Goal: Answer question/provide support

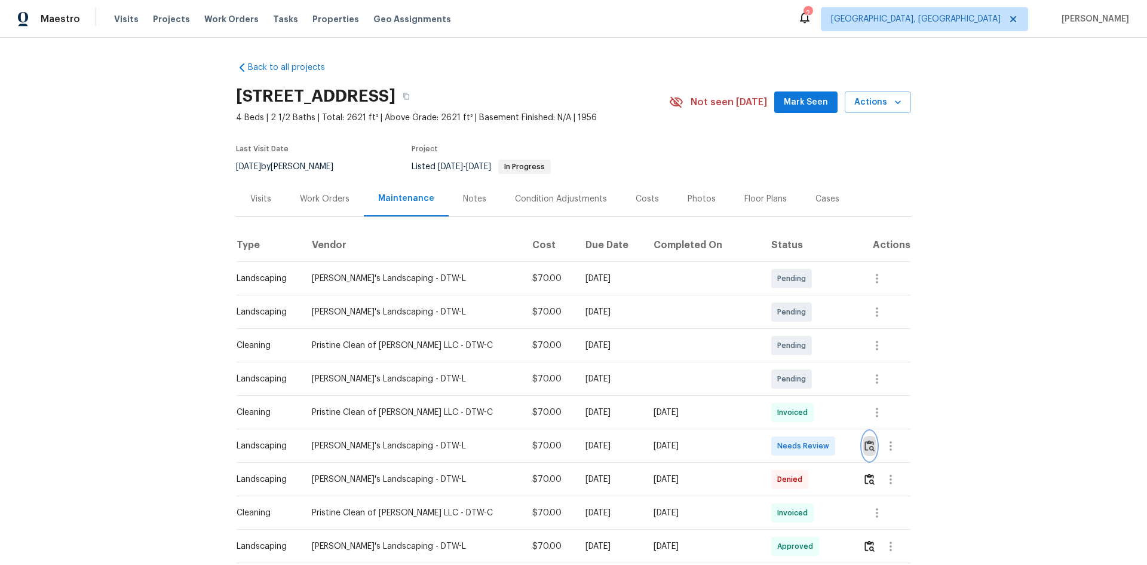
click at [864, 443] on img "button" at bounding box center [869, 445] width 10 height 11
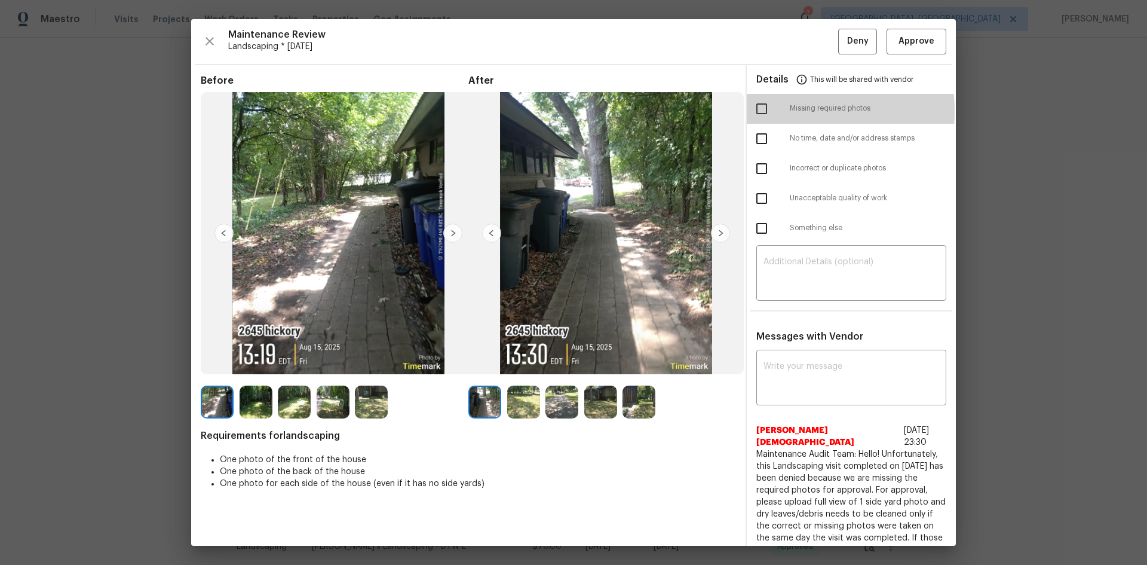
click at [758, 111] on input "checkbox" at bounding box center [761, 108] width 25 height 25
checkbox input "true"
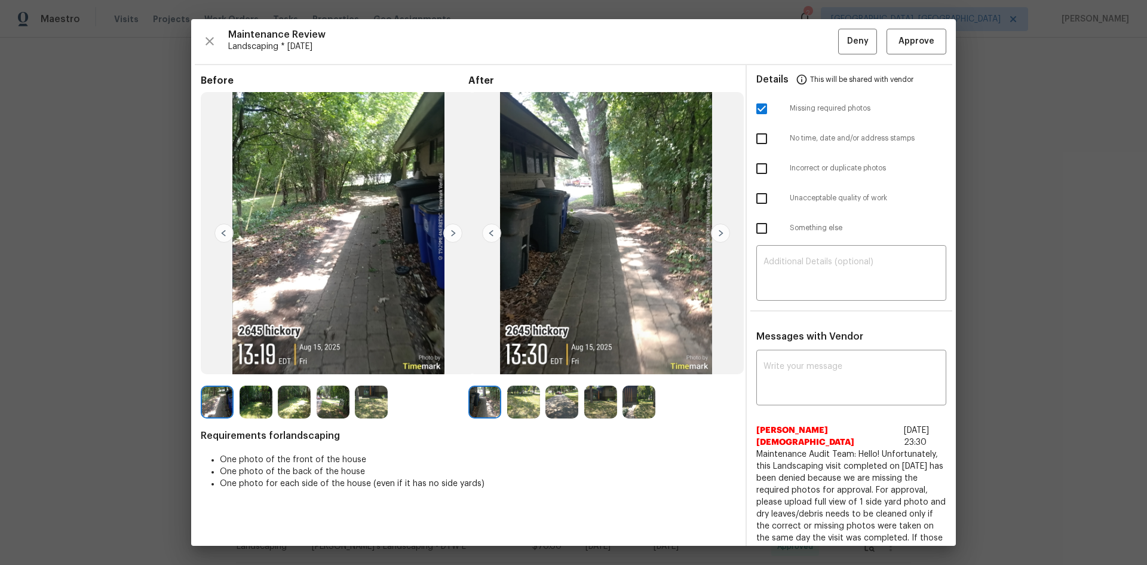
click at [755, 198] on input "checkbox" at bounding box center [761, 198] width 25 height 25
checkbox input "true"
click at [796, 262] on textarea at bounding box center [851, 273] width 176 height 33
paste textarea "Maintenance Audit Team: Hello! Unfortunately, this Landscaping visit completed …"
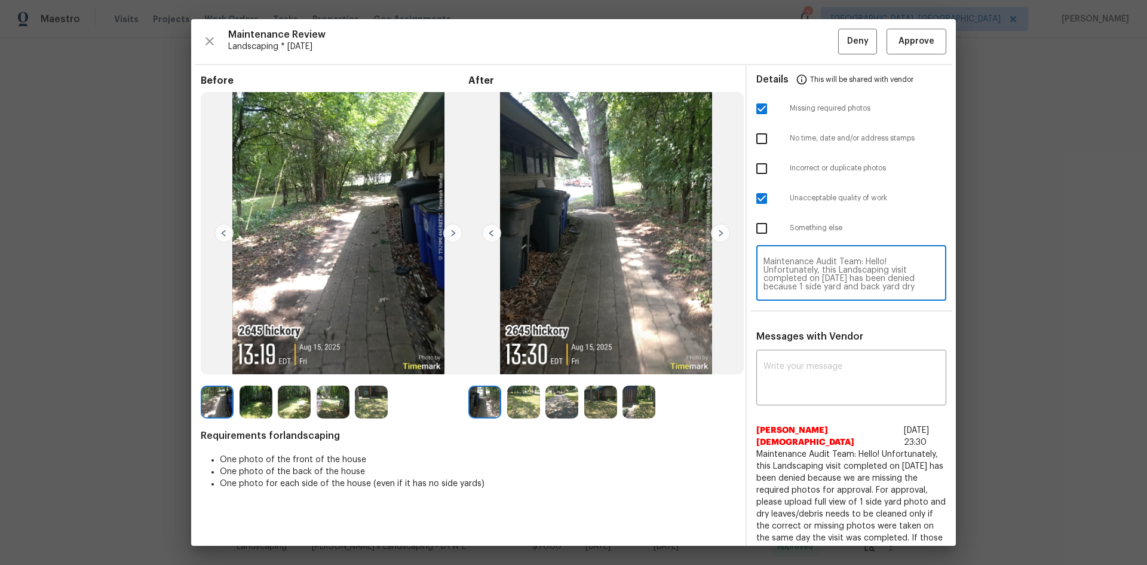
scroll to position [117, 0]
type textarea "Maintenance Audit Team: Hello! Unfortunately, this Landscaping visit completed …"
click at [781, 360] on div "x ​" at bounding box center [851, 378] width 190 height 53
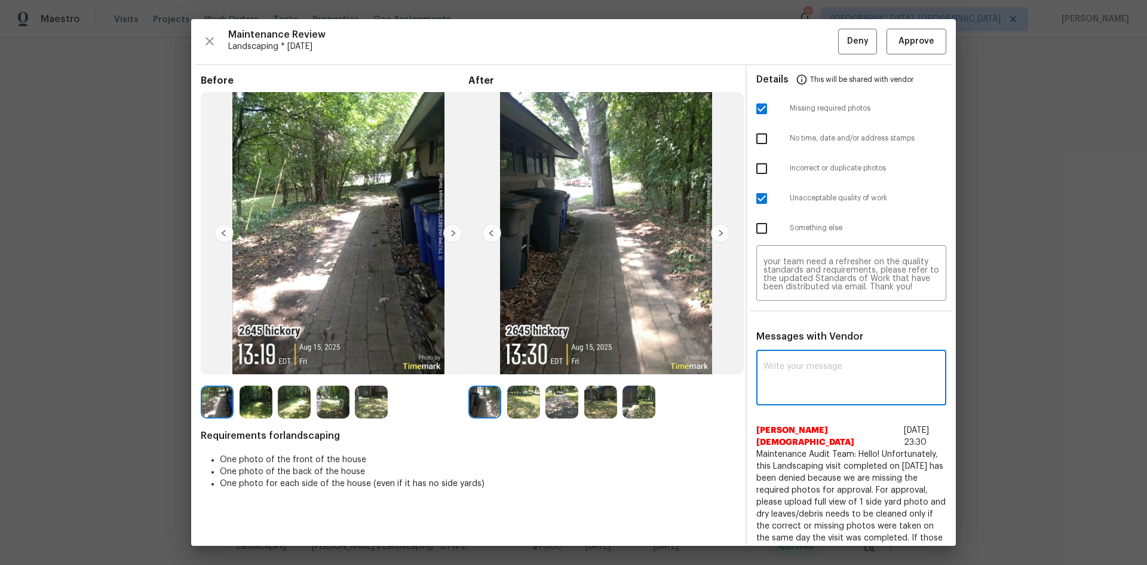
paste textarea "Maintenance Audit Team: Hello! Unfortunately, this Landscaping visit completed …"
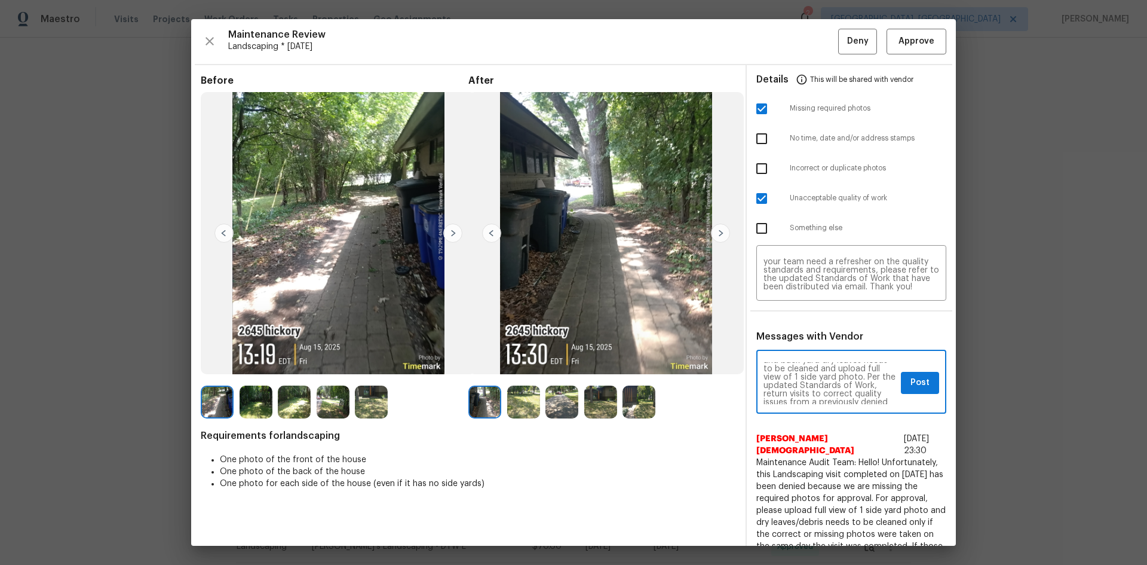
scroll to position [48, 0]
type textarea "Maintenance Audit Team: Hello! Unfortunately, this Landscaping visit completed …"
click at [918, 386] on span "Post" at bounding box center [919, 382] width 19 height 15
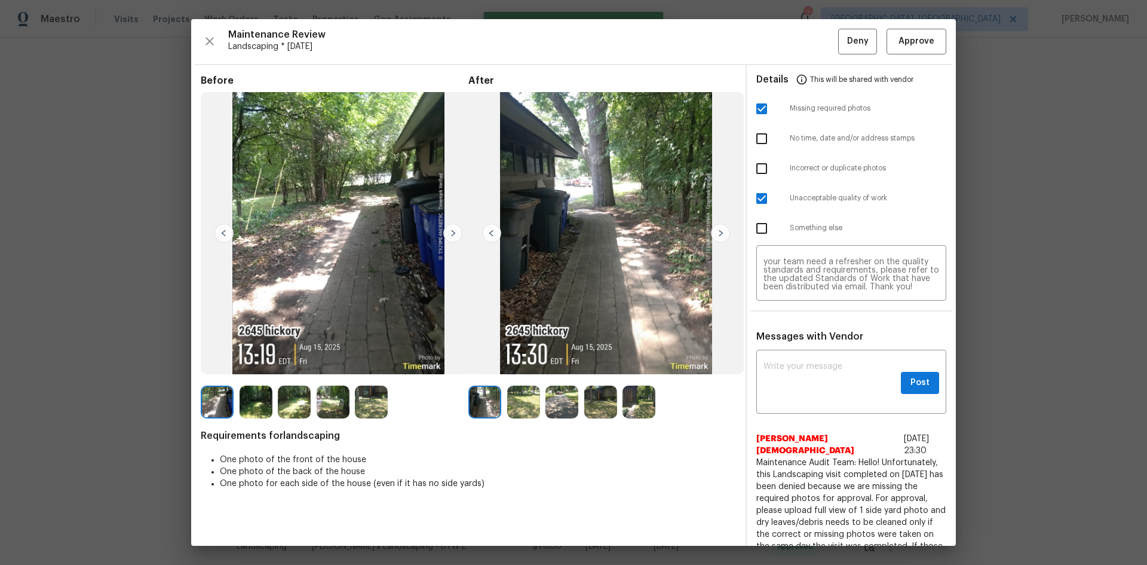
scroll to position [0, 0]
click at [847, 42] on span "Deny" at bounding box center [858, 41] width 22 height 15
